Goal: Check status: Check status

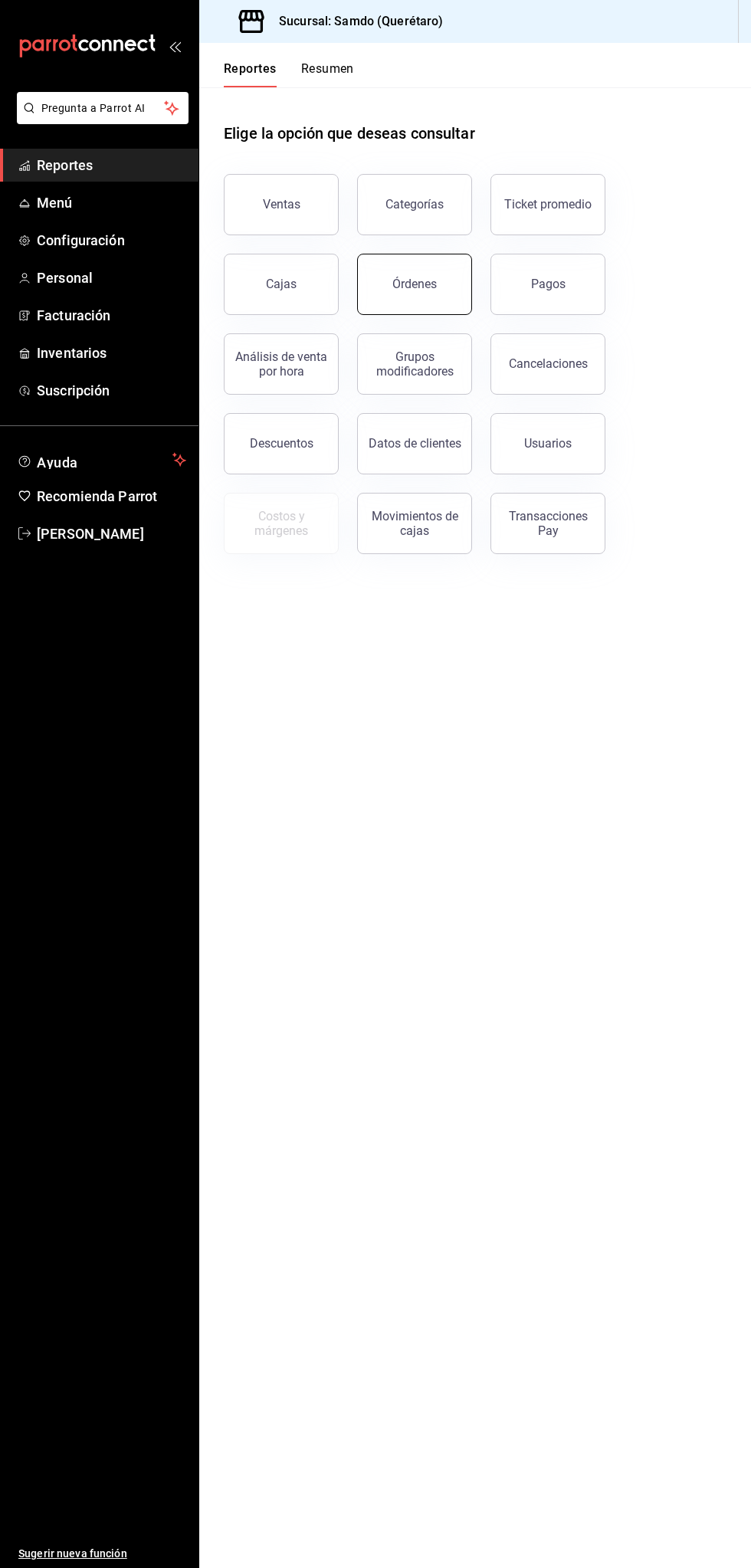
click at [418, 289] on div "Órdenes" at bounding box center [415, 283] width 44 height 14
click at [396, 278] on div "Órdenes" at bounding box center [415, 283] width 44 height 14
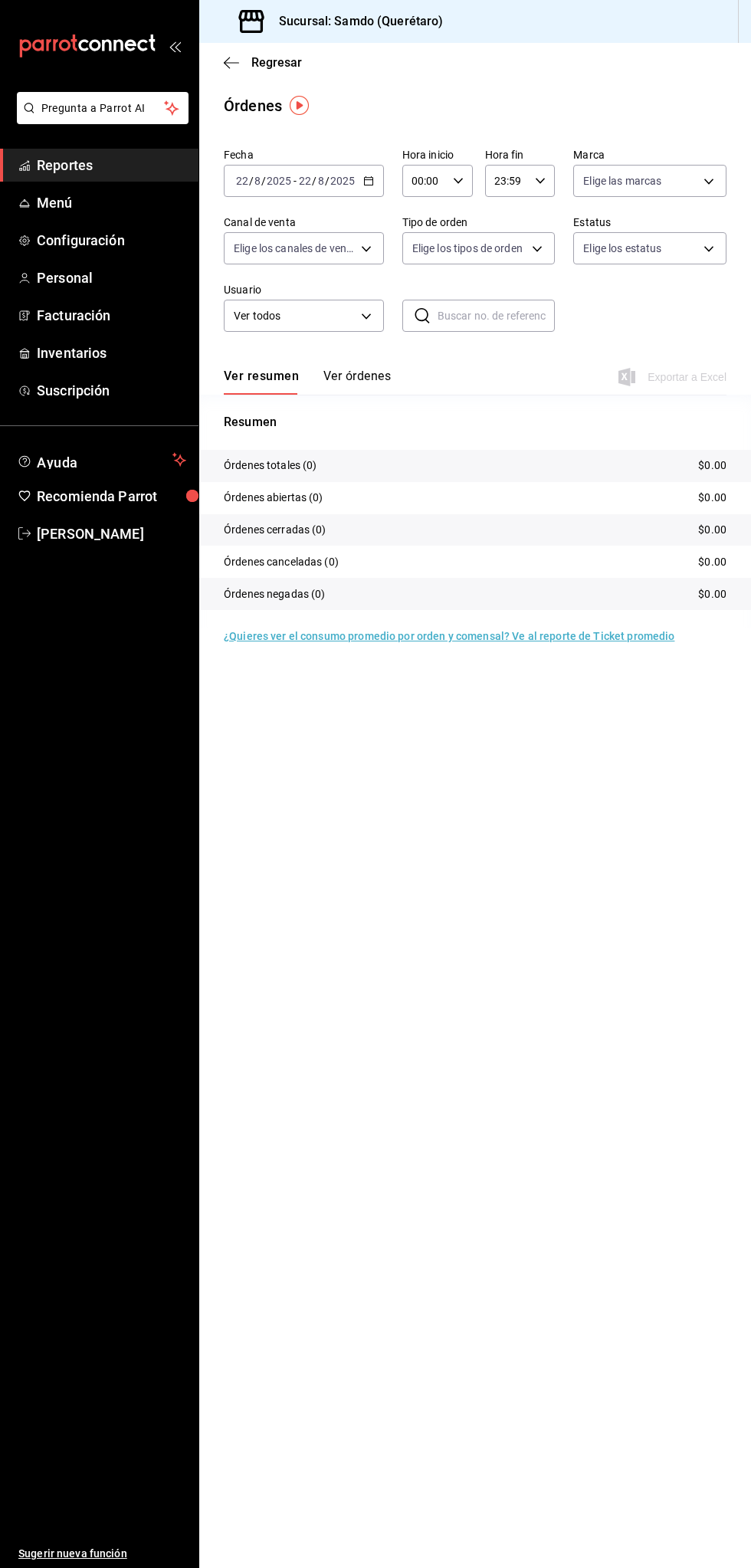
click at [355, 371] on button "Ver órdenes" at bounding box center [357, 381] width 67 height 26
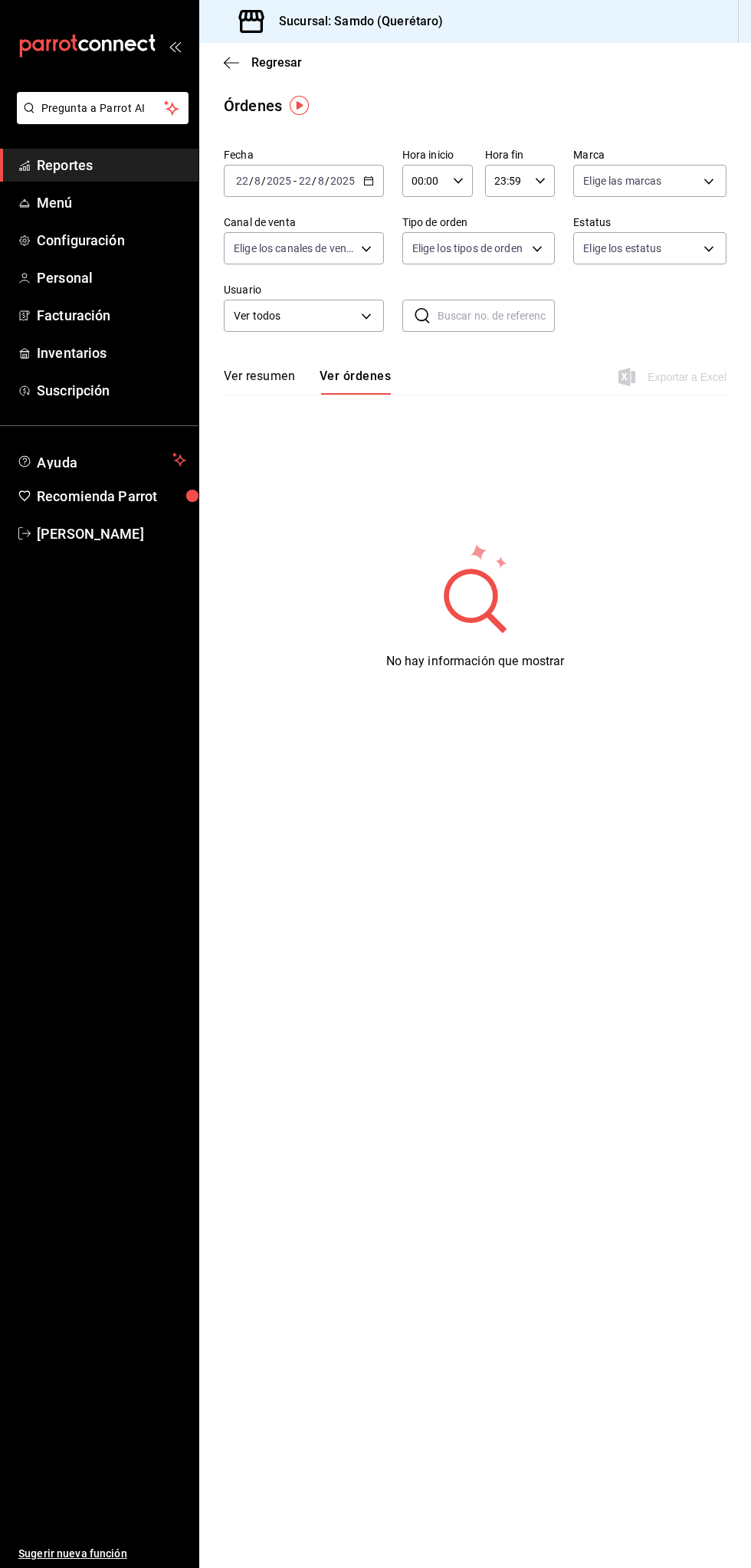
click at [262, 384] on button "Ver resumen" at bounding box center [260, 381] width 72 height 26
